Goal: Task Accomplishment & Management: Manage account settings

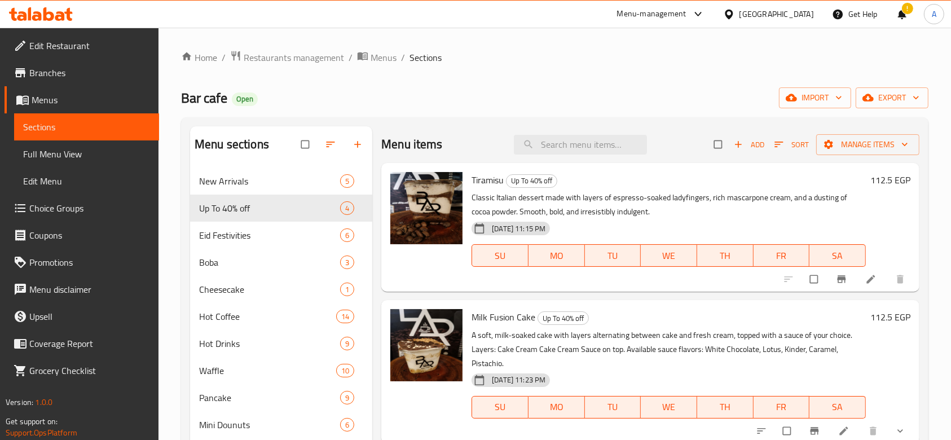
click at [705, 14] on div at bounding box center [698, 14] width 14 height 5
click at [648, 100] on div "All Plugins Agent Campaigns Center Menu-management Restaurant-Management" at bounding box center [674, 87] width 169 height 101
click at [650, 131] on div "Restaurant-Management" at bounding box center [644, 124] width 89 height 12
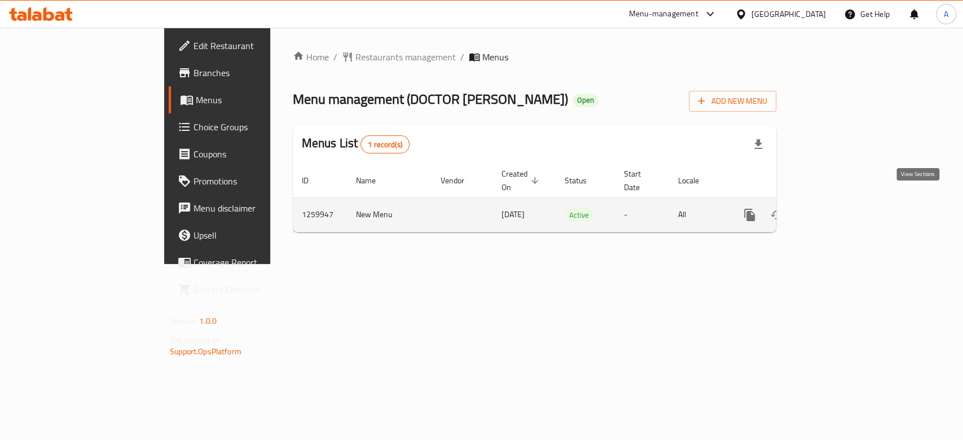
click at [838, 208] on icon "enhanced table" at bounding box center [831, 215] width 14 height 14
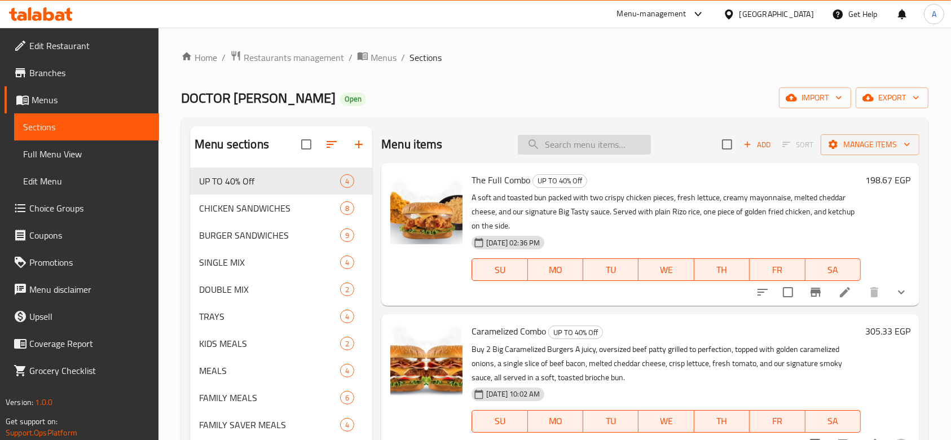
click at [546, 147] on input "search" at bounding box center [584, 145] width 133 height 20
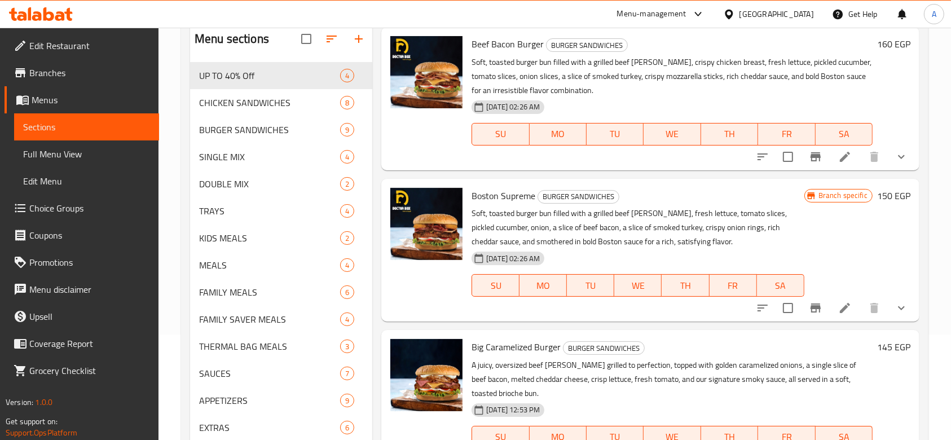
scroll to position [169, 0]
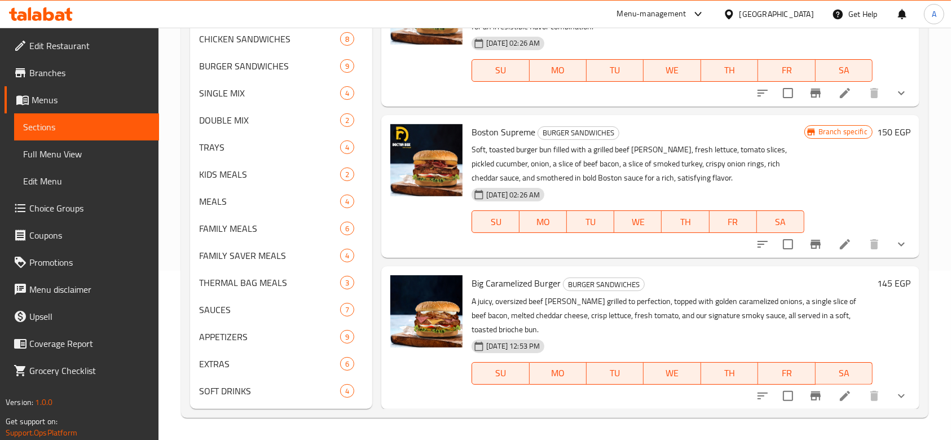
type input "beef bacon"
click at [78, 205] on span "Choice Groups" at bounding box center [89, 208] width 121 height 14
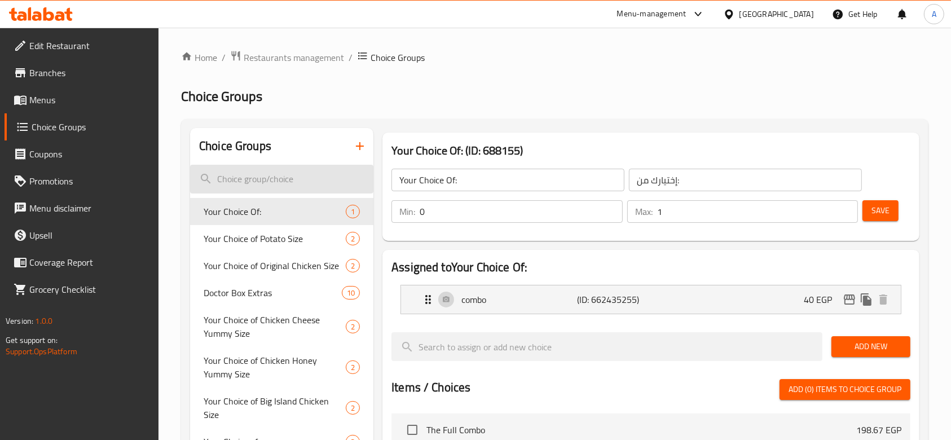
click at [328, 189] on input "search" at bounding box center [281, 179] width 183 height 29
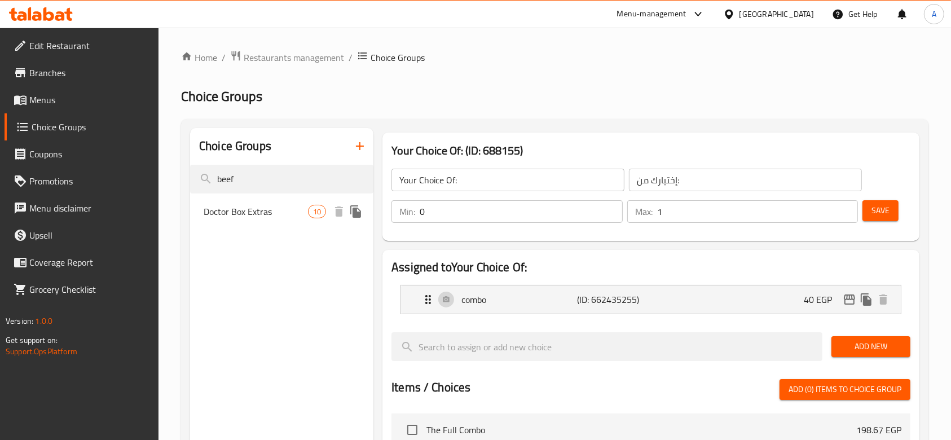
type input "beef"
click at [283, 211] on span "Doctor Box Extras" at bounding box center [256, 212] width 104 height 14
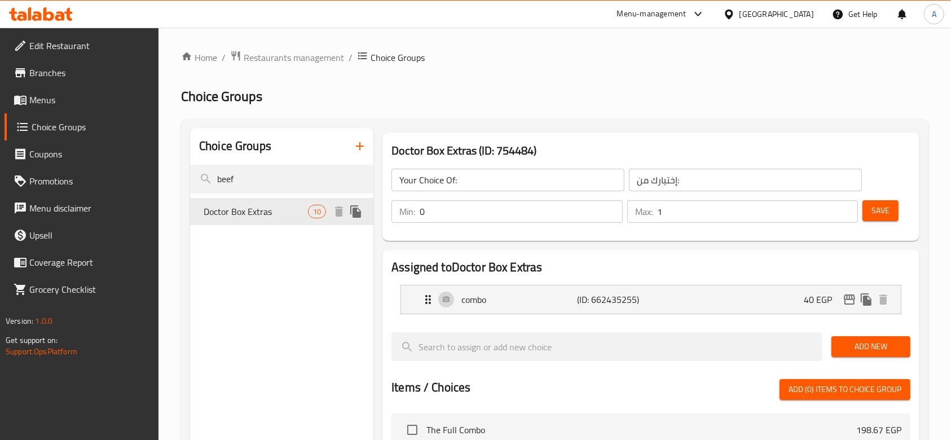
type input "Doctor Box Extras"
type input "إضافات دكتور بوكس"
type input "0"
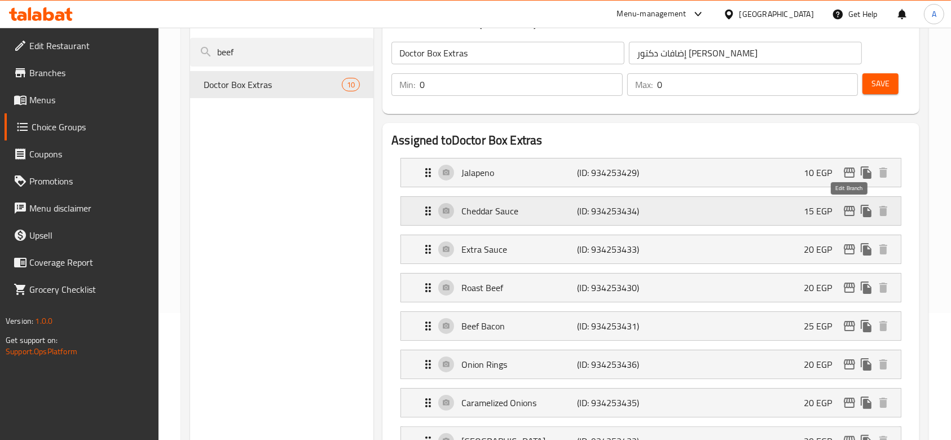
scroll to position [150, 0]
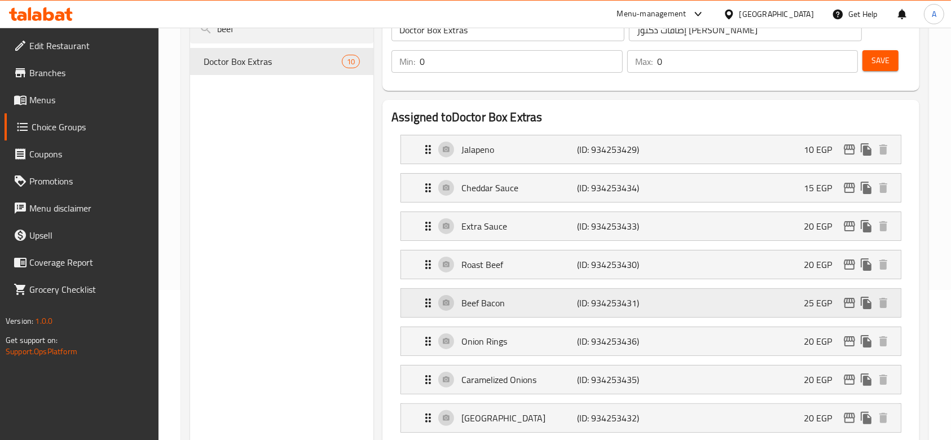
click at [720, 305] on div "Beef Bacon (ID: 934253431) 25 EGP" at bounding box center [654, 303] width 466 height 28
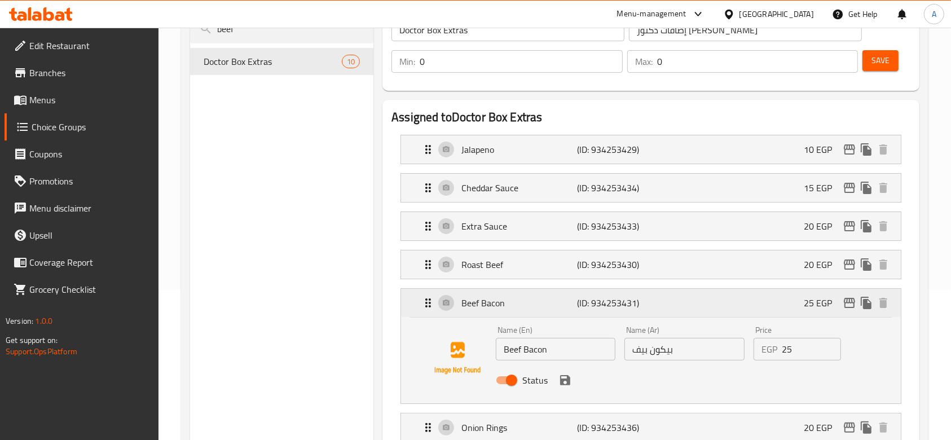
click at [720, 305] on div "Beef Bacon (ID: 934253431) 25 EGP" at bounding box center [654, 303] width 466 height 28
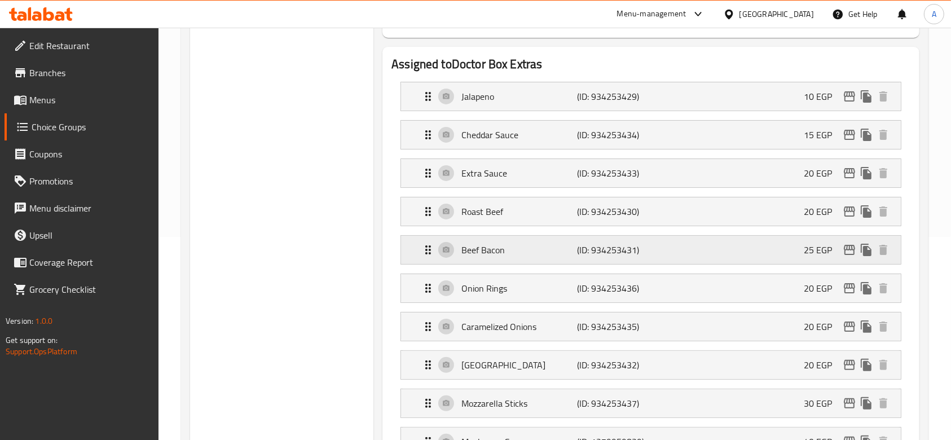
scroll to position [226, 0]
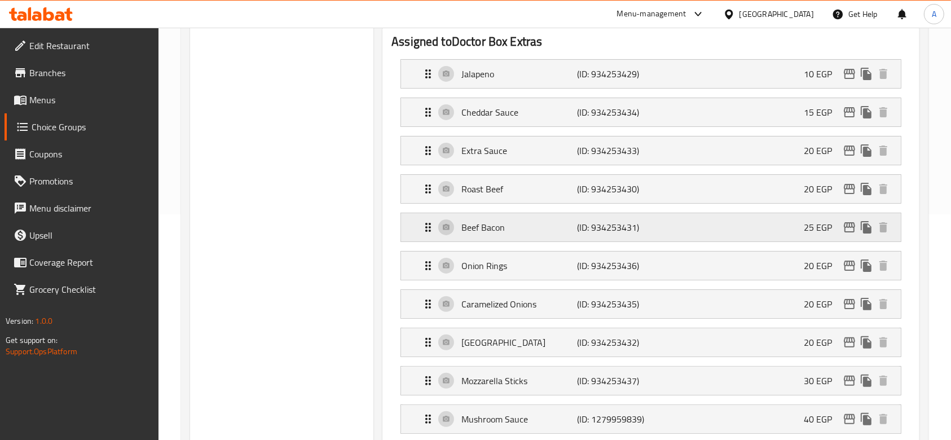
click at [667, 223] on div "Beef Bacon (ID: 934253431) 25 EGP" at bounding box center [654, 227] width 466 height 28
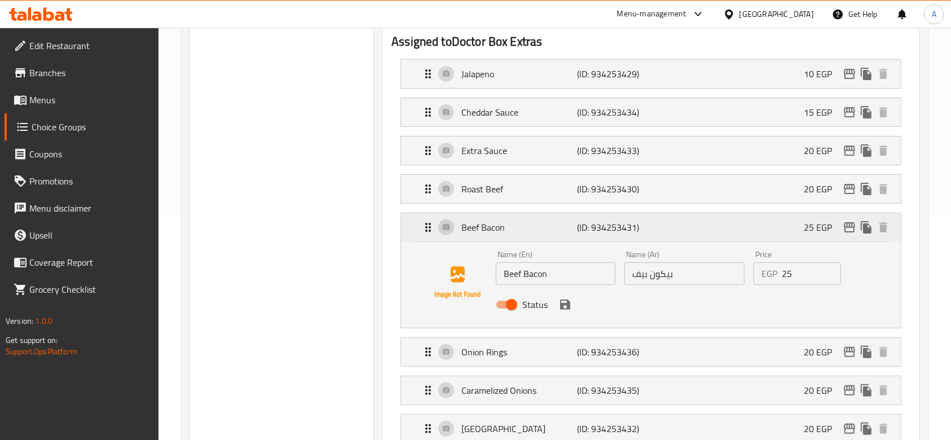
click at [667, 223] on div "Beef Bacon (ID: 934253431) 25 EGP" at bounding box center [654, 227] width 466 height 28
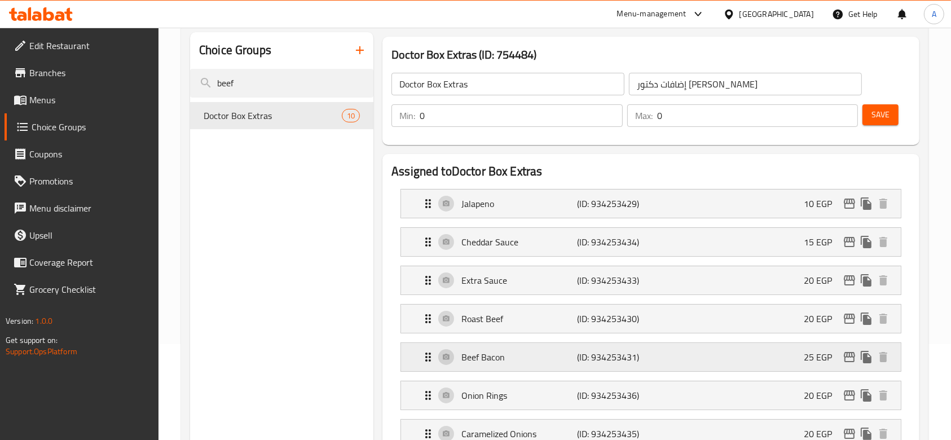
scroll to position [0, 0]
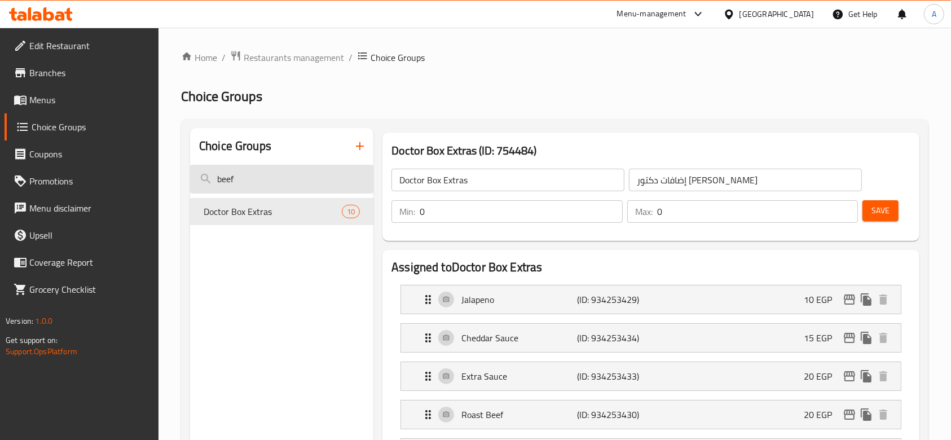
click at [250, 184] on input "beef" at bounding box center [281, 179] width 183 height 29
type input "b"
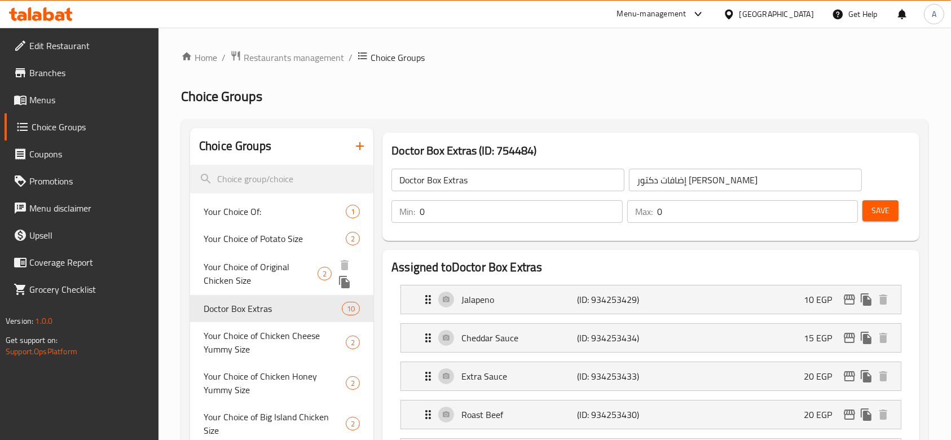
scroll to position [75, 0]
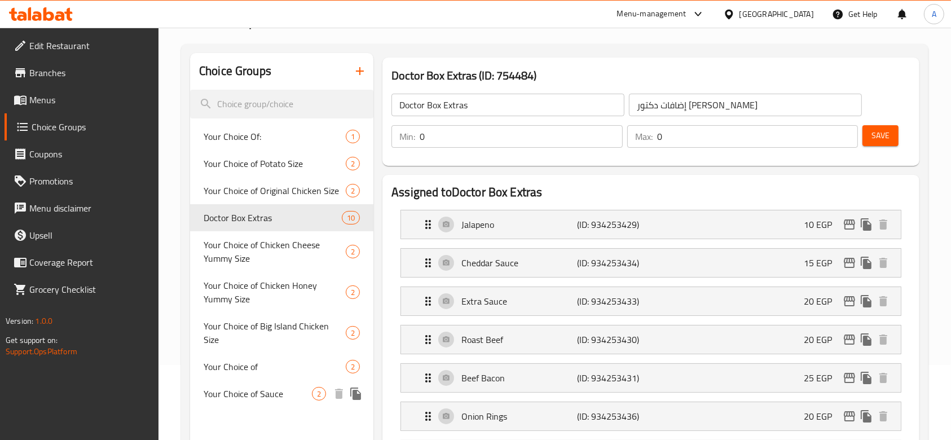
click at [266, 387] on span "Your Choice of Sauce" at bounding box center [258, 394] width 108 height 14
type input "Your Choice of Sauce"
type input "اختيارك من الصوص"
type input "1"
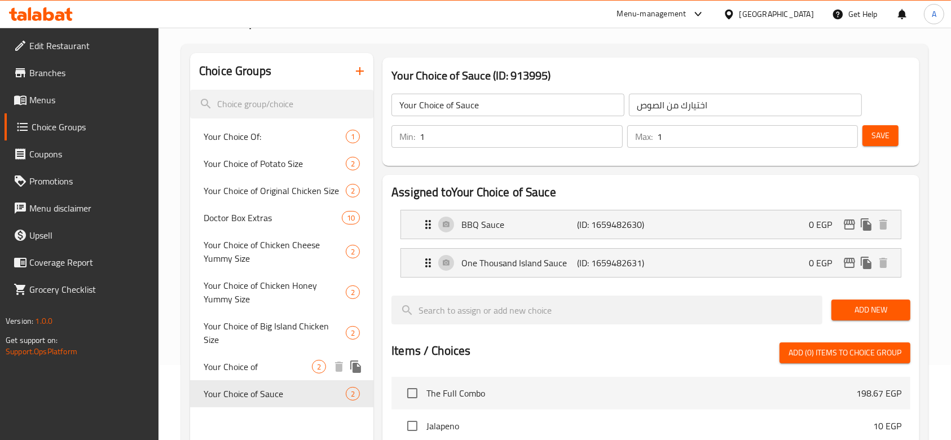
click at [269, 360] on span "Your Choice of" at bounding box center [258, 367] width 108 height 14
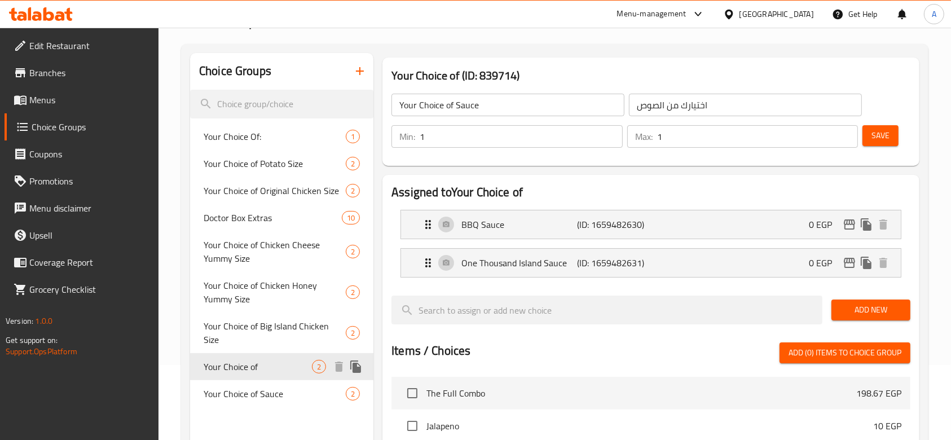
type input "Your Choice of"
type input "اختيارك من"
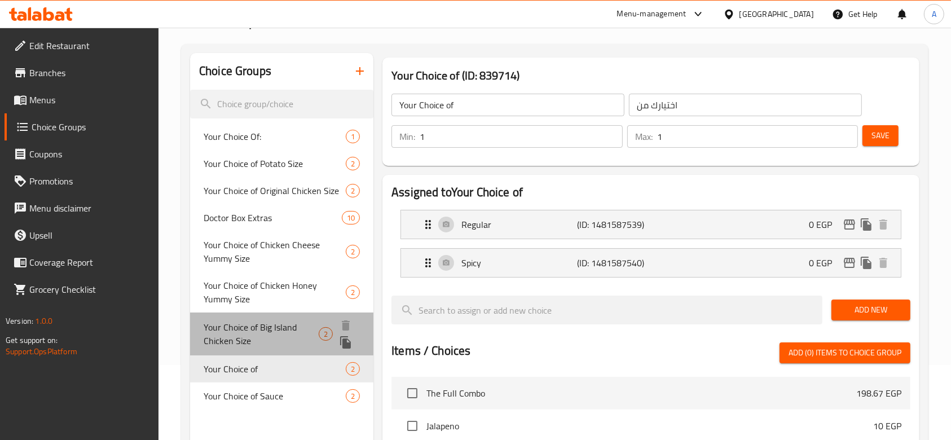
click at [266, 327] on span "Your Choice of Big Island Chicken Size" at bounding box center [261, 333] width 115 height 27
type input "Your Choice of Big Island Chicken Size"
type input "اختيارك من حجم بيج أيلاند تشيكن"
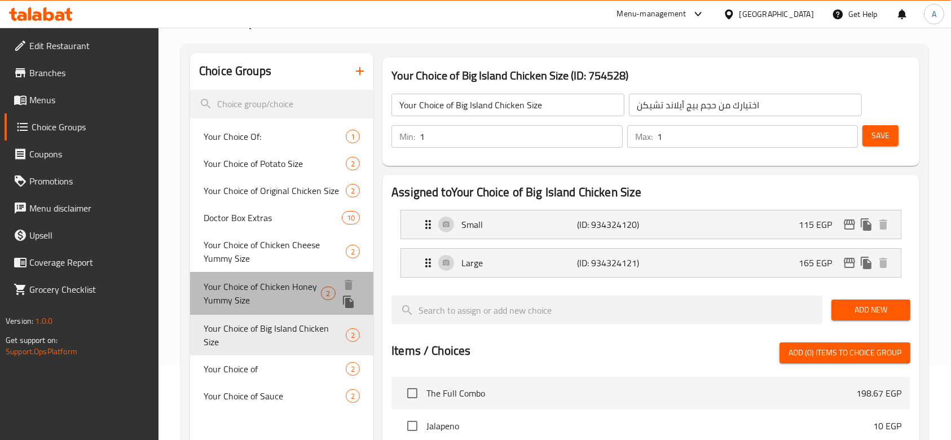
click at [265, 300] on span "Your Choice of Chicken Honey Yummy Size" at bounding box center [262, 293] width 117 height 27
type input "Your Choice of Chicken Honey Yummy Size"
type input "اختيارك من حجم تشيكن هانى يامى"
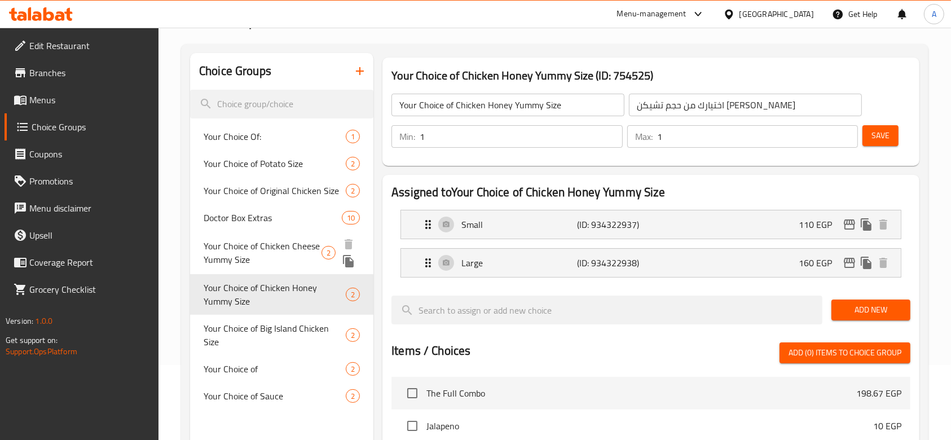
click at [271, 266] on span "Your Choice of Chicken Cheese Yummy Size" at bounding box center [263, 252] width 118 height 27
type input "Your Choice of Chicken Cheese Yummy Size"
type input "اختيارك من حجم تشيكن تشيز يامى"
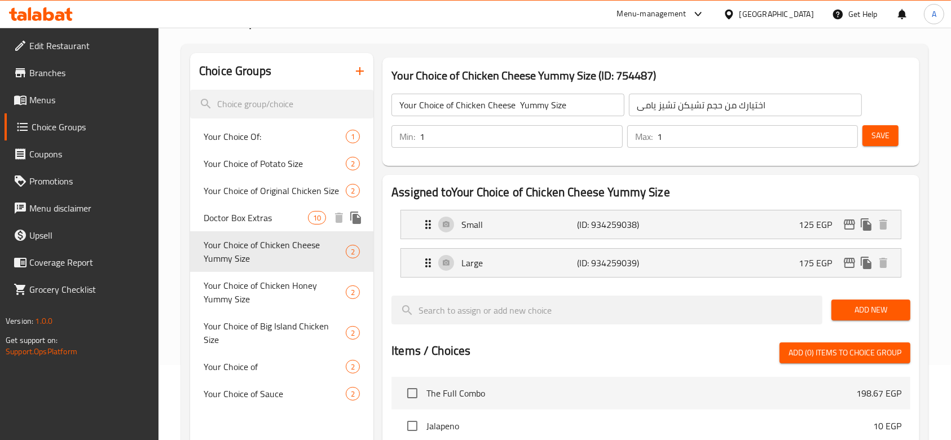
click at [271, 230] on div "Doctor Box Extras 10" at bounding box center [281, 217] width 183 height 27
type input "Doctor Box Extras"
type input "إضافات دكتور بوكس"
type input "0"
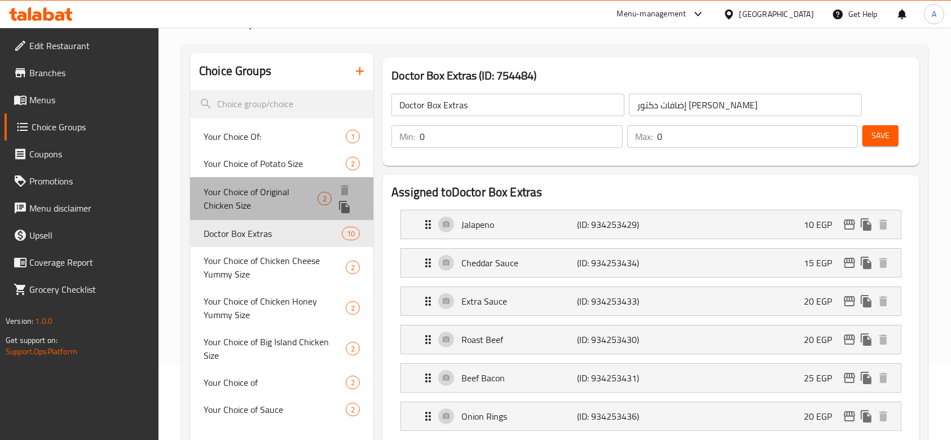
click at [280, 197] on span "Your Choice of Original Chicken Size" at bounding box center [261, 198] width 114 height 27
type input "Your Choice of Original Chicken Size"
type input "اختيارك من حجم أوريجنال تشيكن"
type input "1"
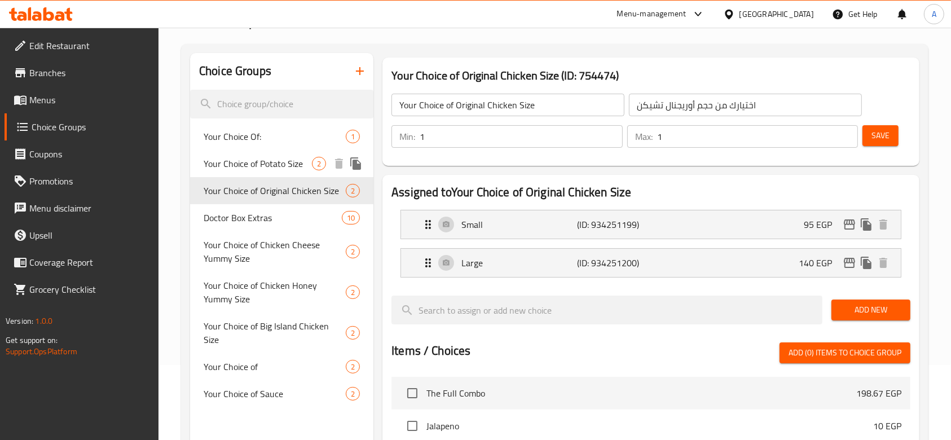
click at [289, 160] on span "Your Choice of Potato Size" at bounding box center [258, 164] width 108 height 14
type input "Your Choice of Potato Size"
type input "اختيارك من حجم البطاطس"
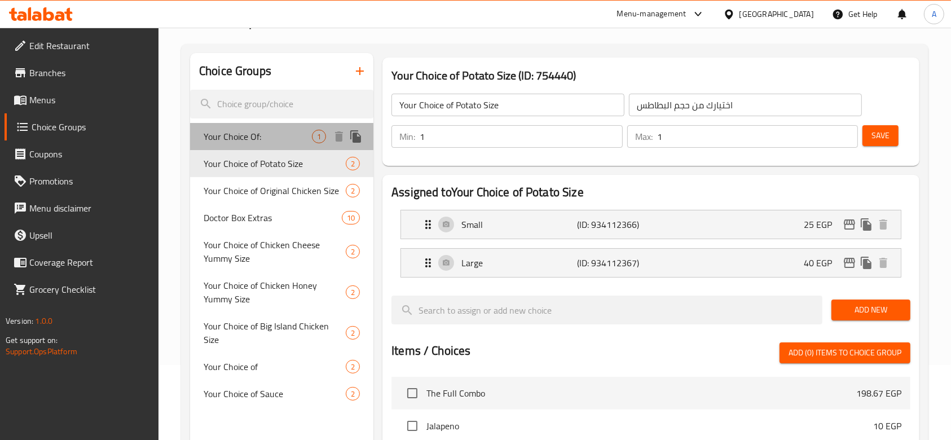
click at [269, 137] on span "Your Choice Of:" at bounding box center [258, 137] width 108 height 14
type input "Your Choice Of:"
type input "إختيارك من:"
type input "0"
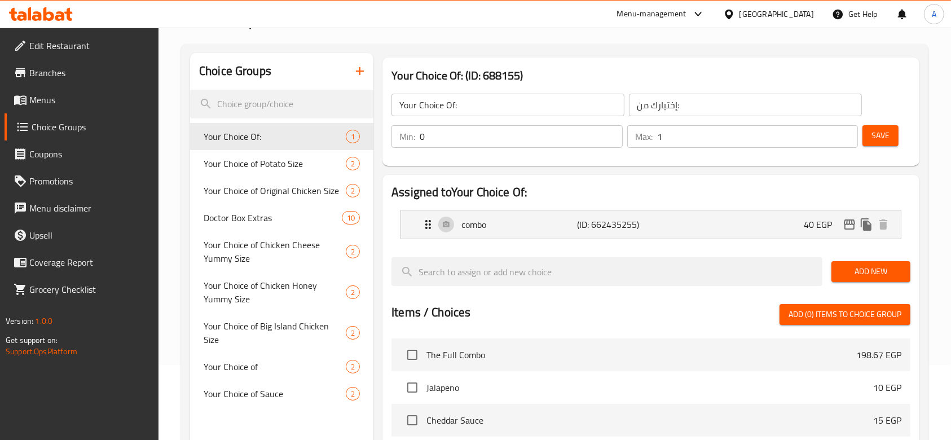
click at [67, 116] on link "Choice Groups" at bounding box center [82, 126] width 155 height 27
click at [63, 108] on link "Menus" at bounding box center [82, 99] width 155 height 27
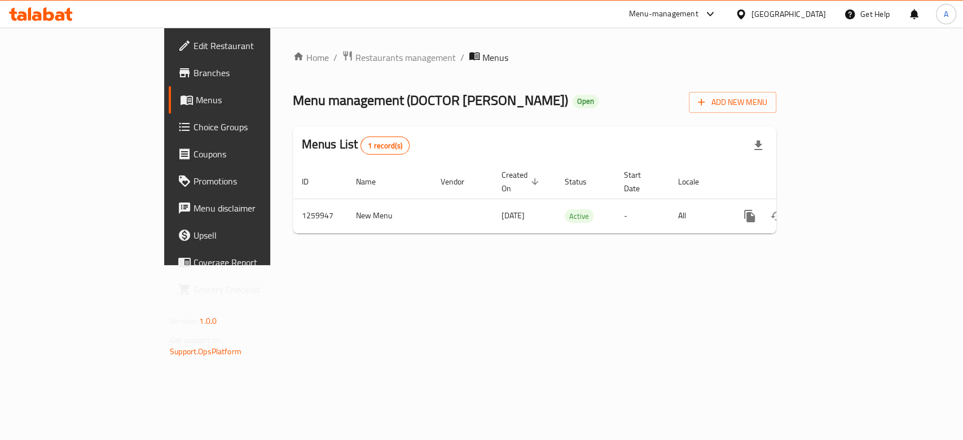
click at [193, 131] on span "Choice Groups" at bounding box center [254, 127] width 122 height 14
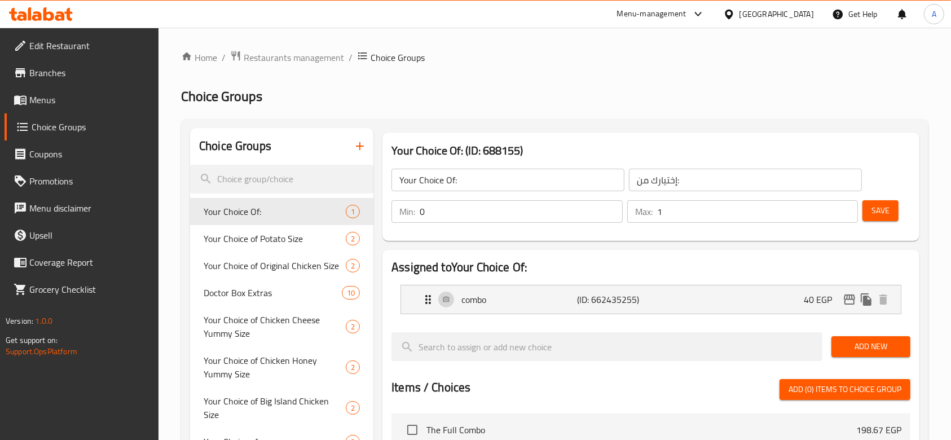
click at [59, 111] on link "Menus" at bounding box center [82, 99] width 155 height 27
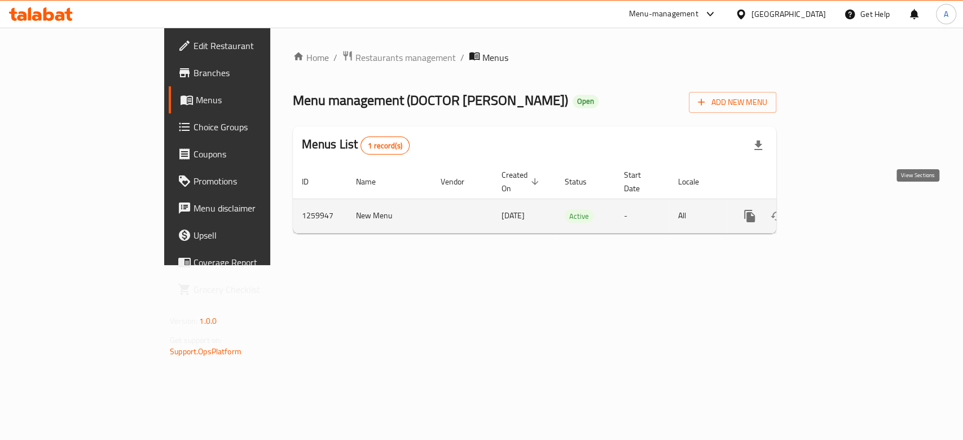
click at [838, 209] on icon "enhanced table" at bounding box center [831, 216] width 14 height 14
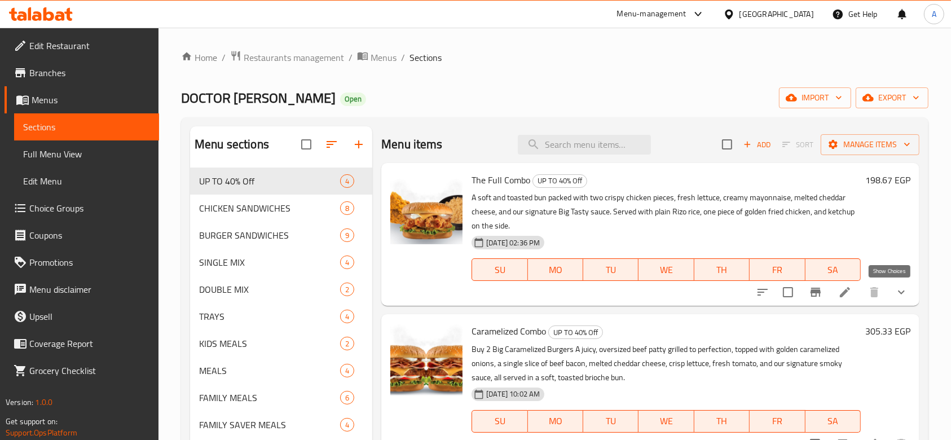
click at [898, 292] on icon "show more" at bounding box center [901, 293] width 7 height 4
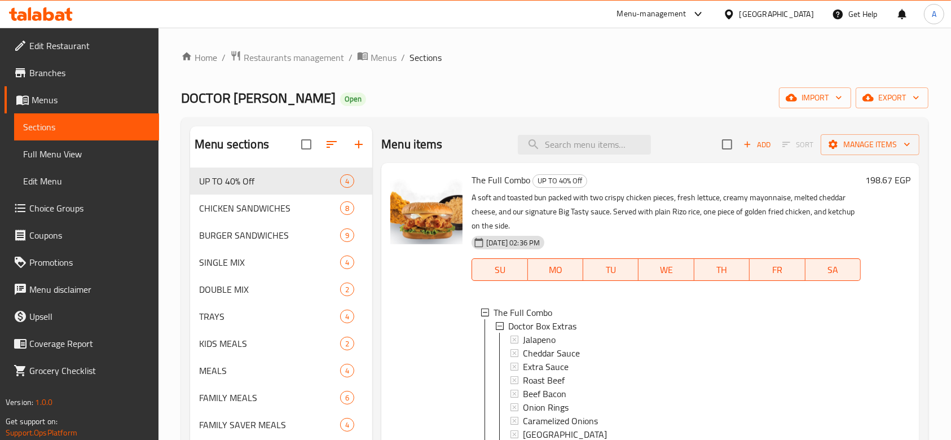
scroll to position [150, 0]
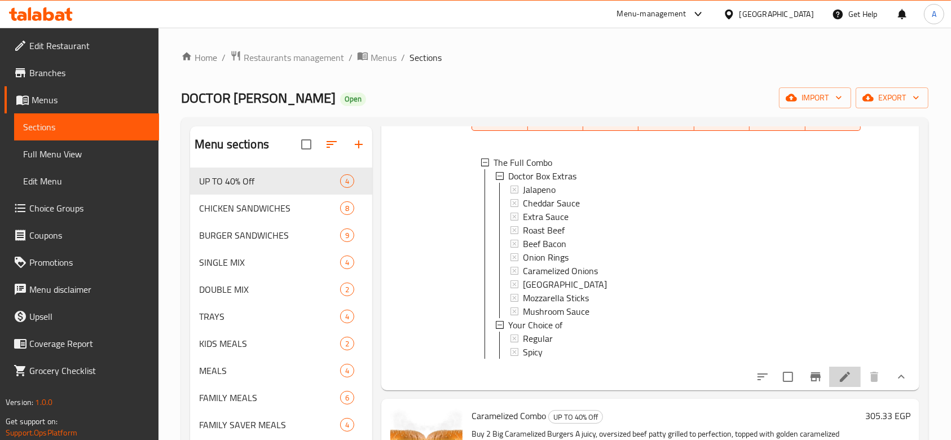
click at [841, 387] on li at bounding box center [845, 377] width 32 height 20
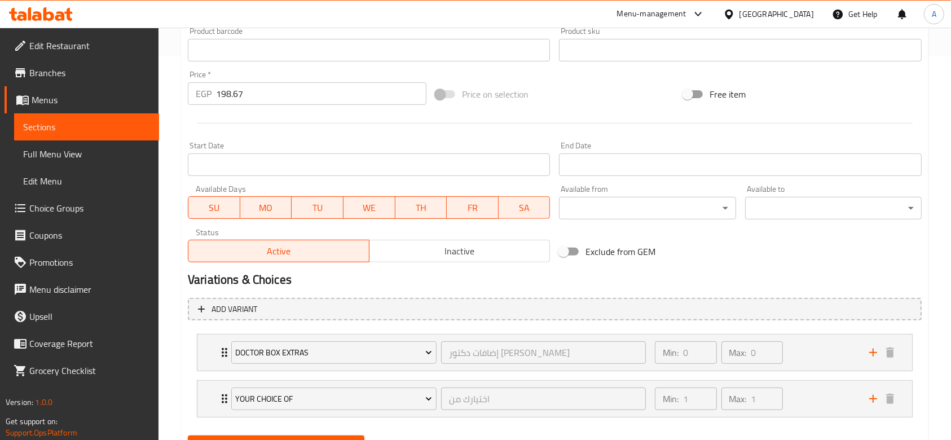
scroll to position [438, 0]
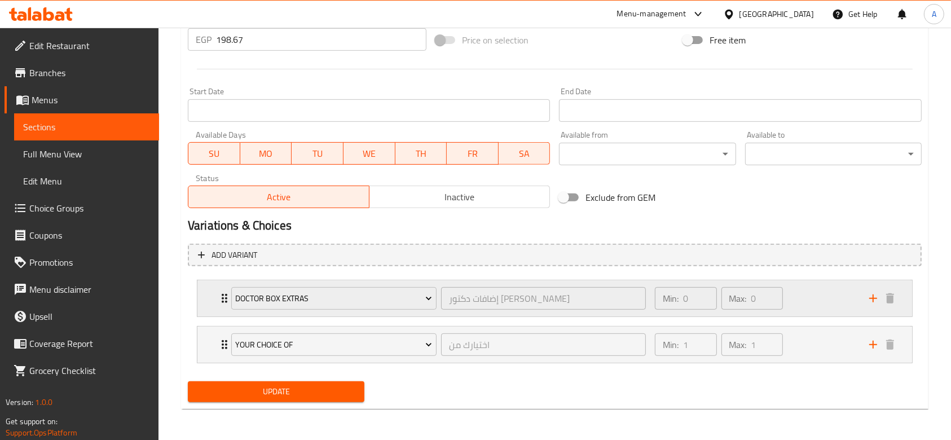
click at [217, 294] on div "Doctor Box Extras إضافات دكتور بوكس ​ Min: 0 ​ Max: 0 ​" at bounding box center [554, 298] width 715 height 36
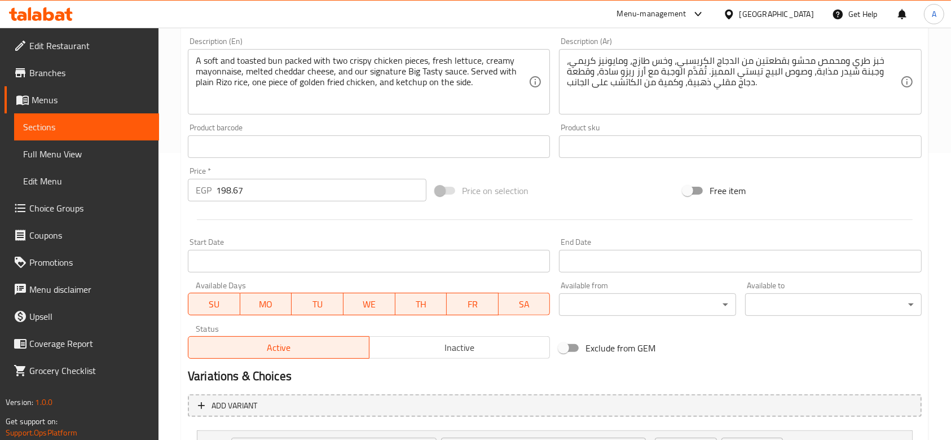
scroll to position [0, 0]
